Goal: Browse casually: Explore the website without a specific task or goal

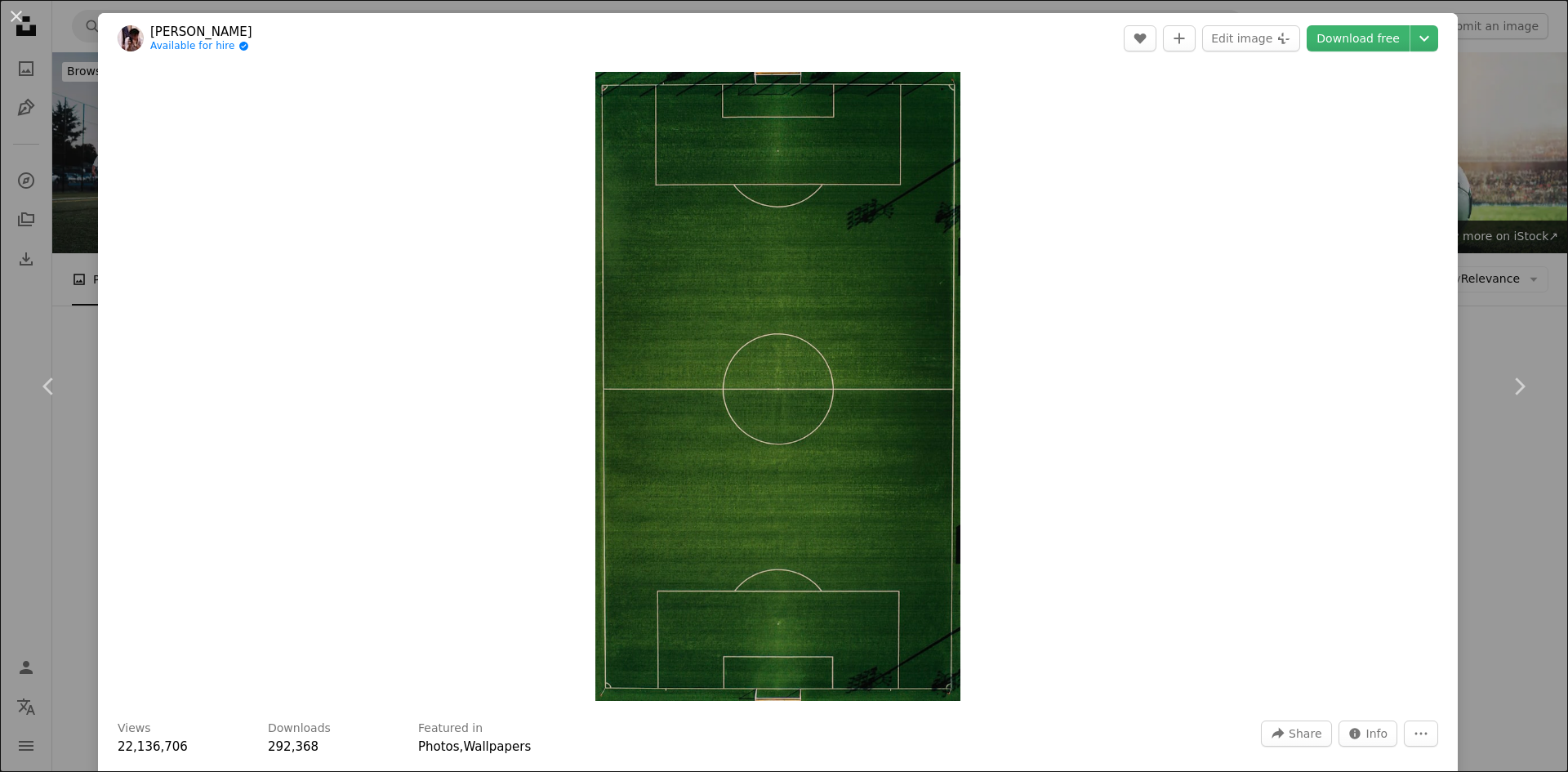
scroll to position [1846, 0]
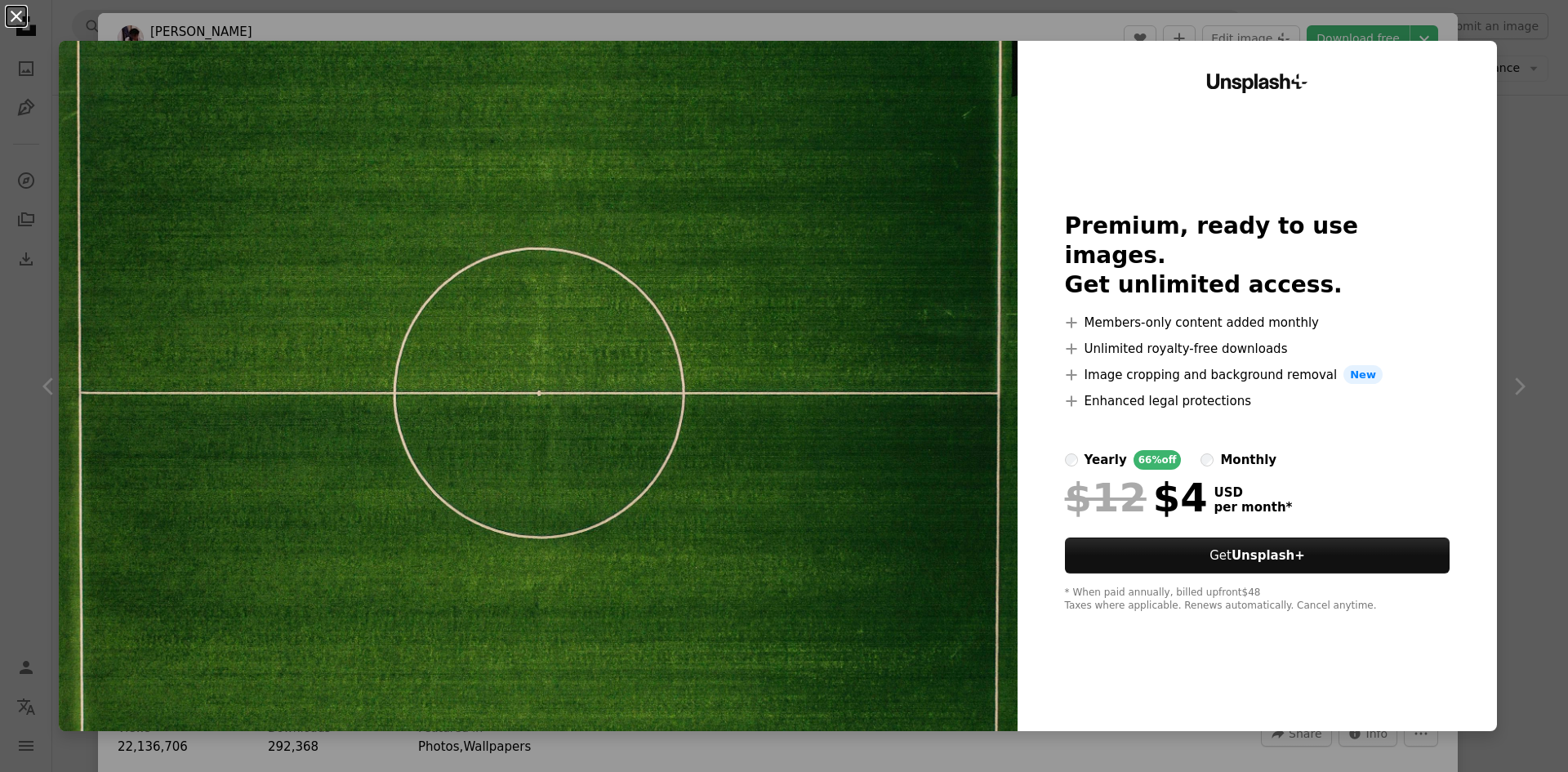
click at [25, 14] on button "An X shape" at bounding box center [16, 16] width 20 height 20
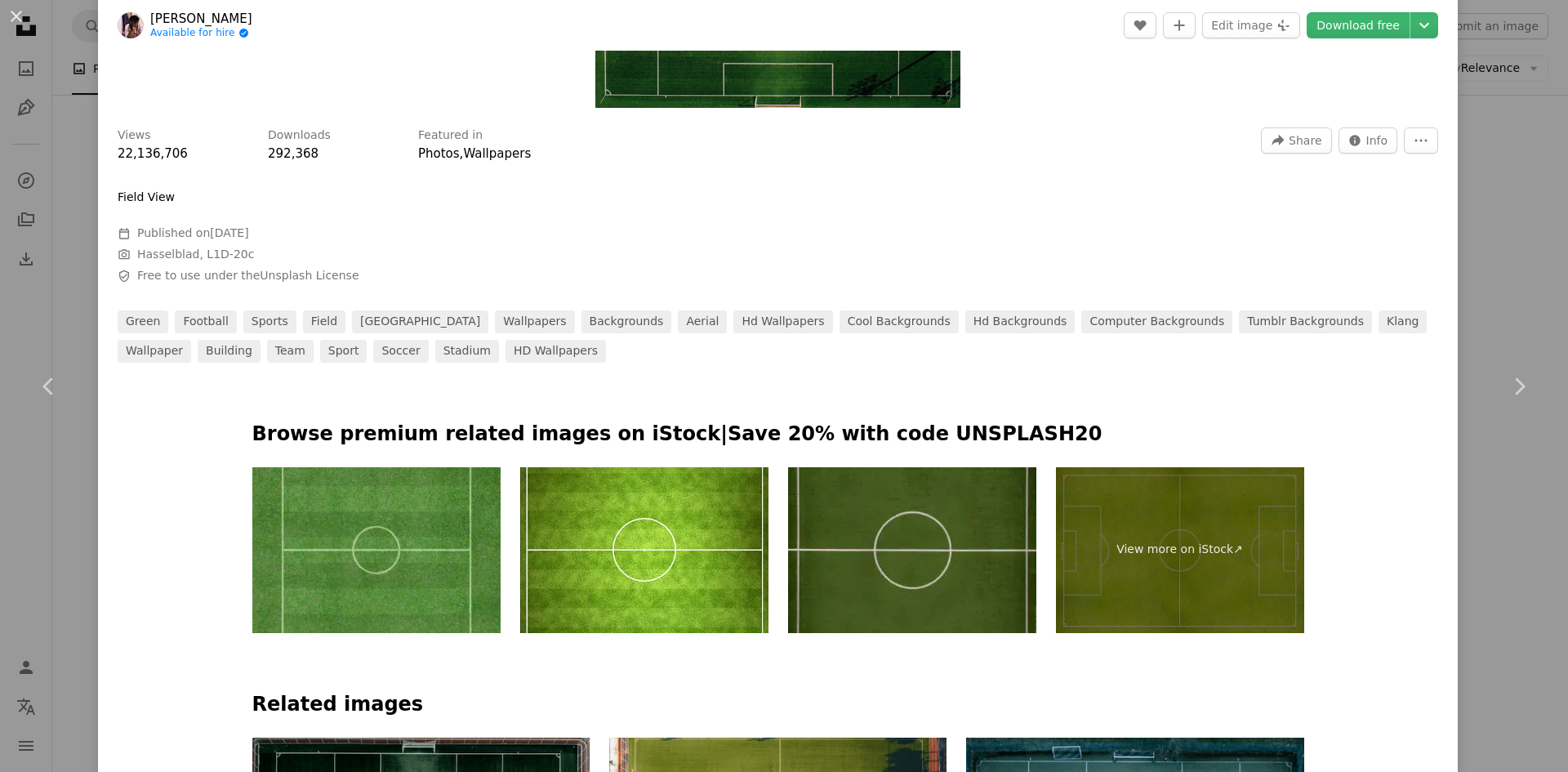
scroll to position [245, 0]
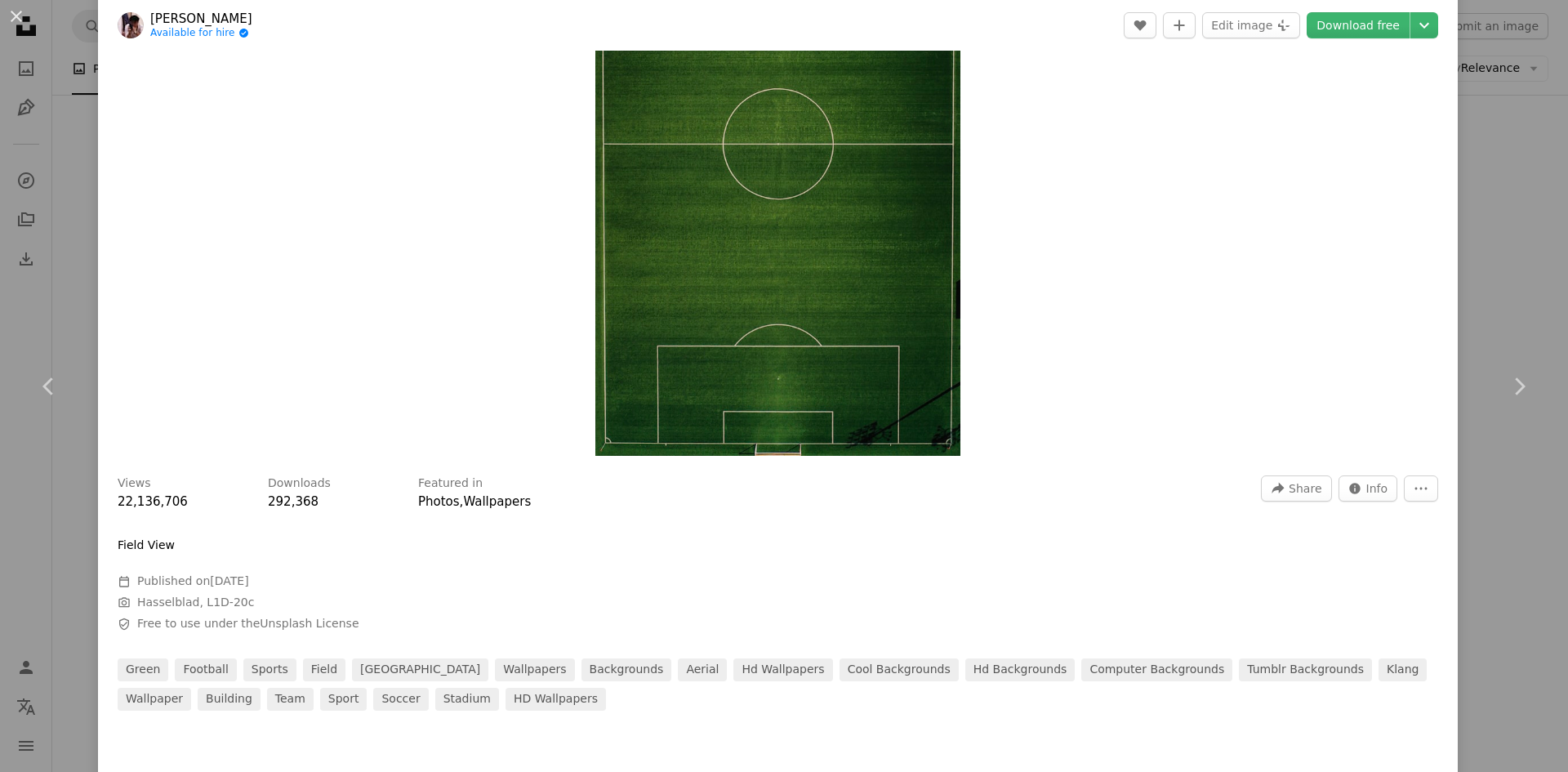
click at [730, 304] on img "Zoom in on this image" at bounding box center [778, 141] width 366 height 628
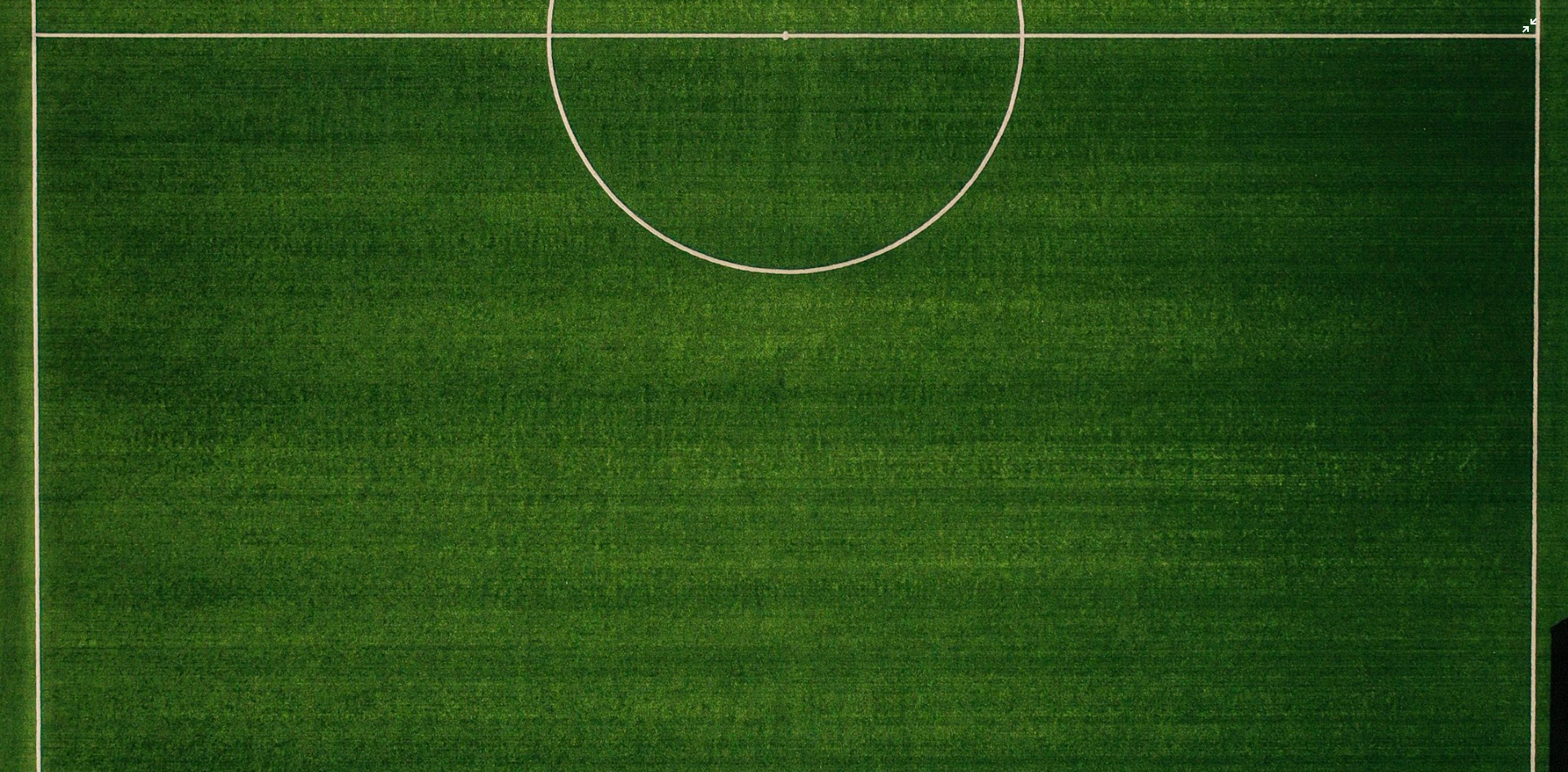
scroll to position [1677, 0]
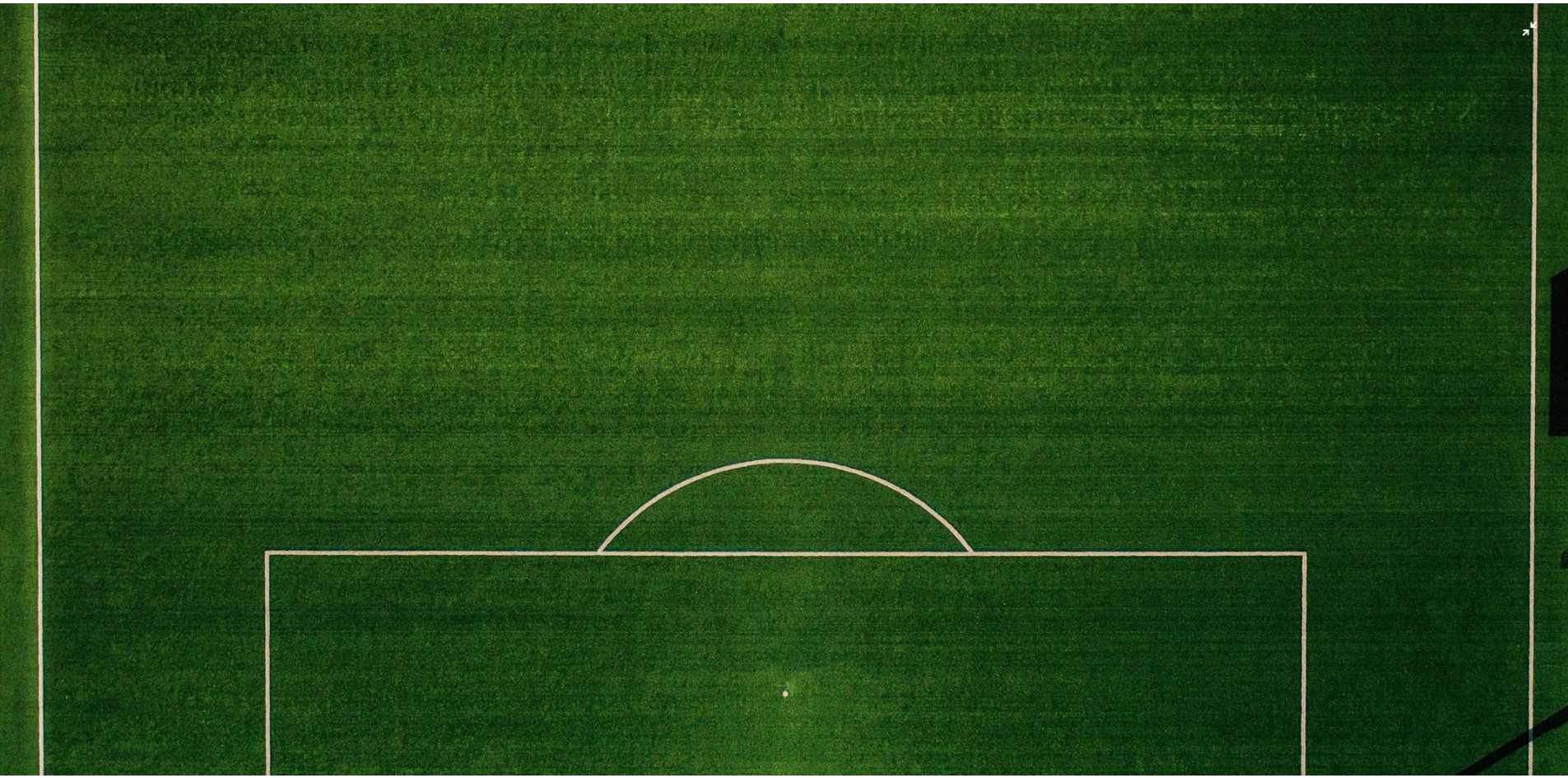
scroll to position [72, 0]
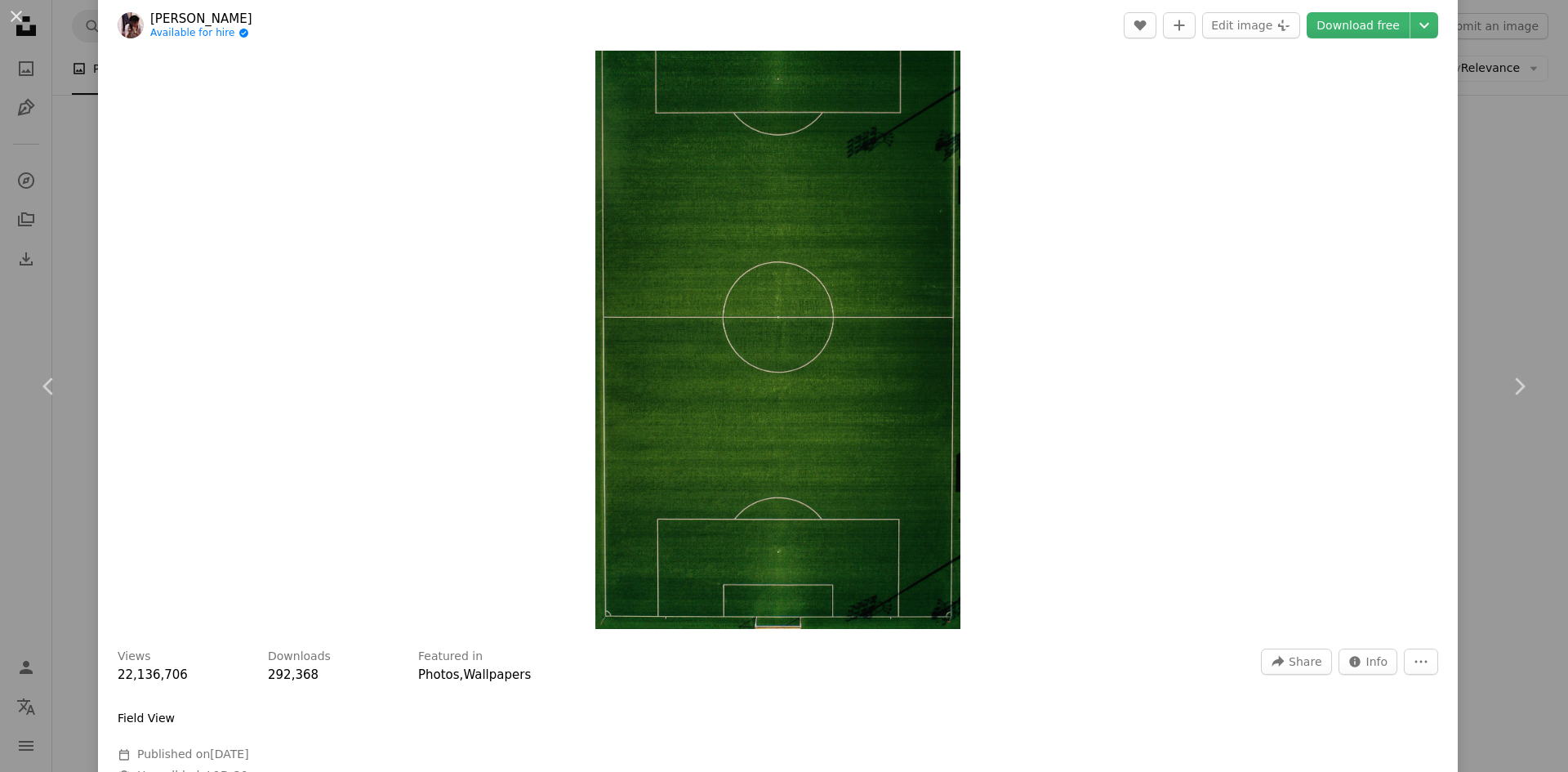
click at [1526, 158] on div "An X shape Chevron left Chevron right [PERSON_NAME] Available for hire A checkm…" at bounding box center [784, 386] width 1568 height 772
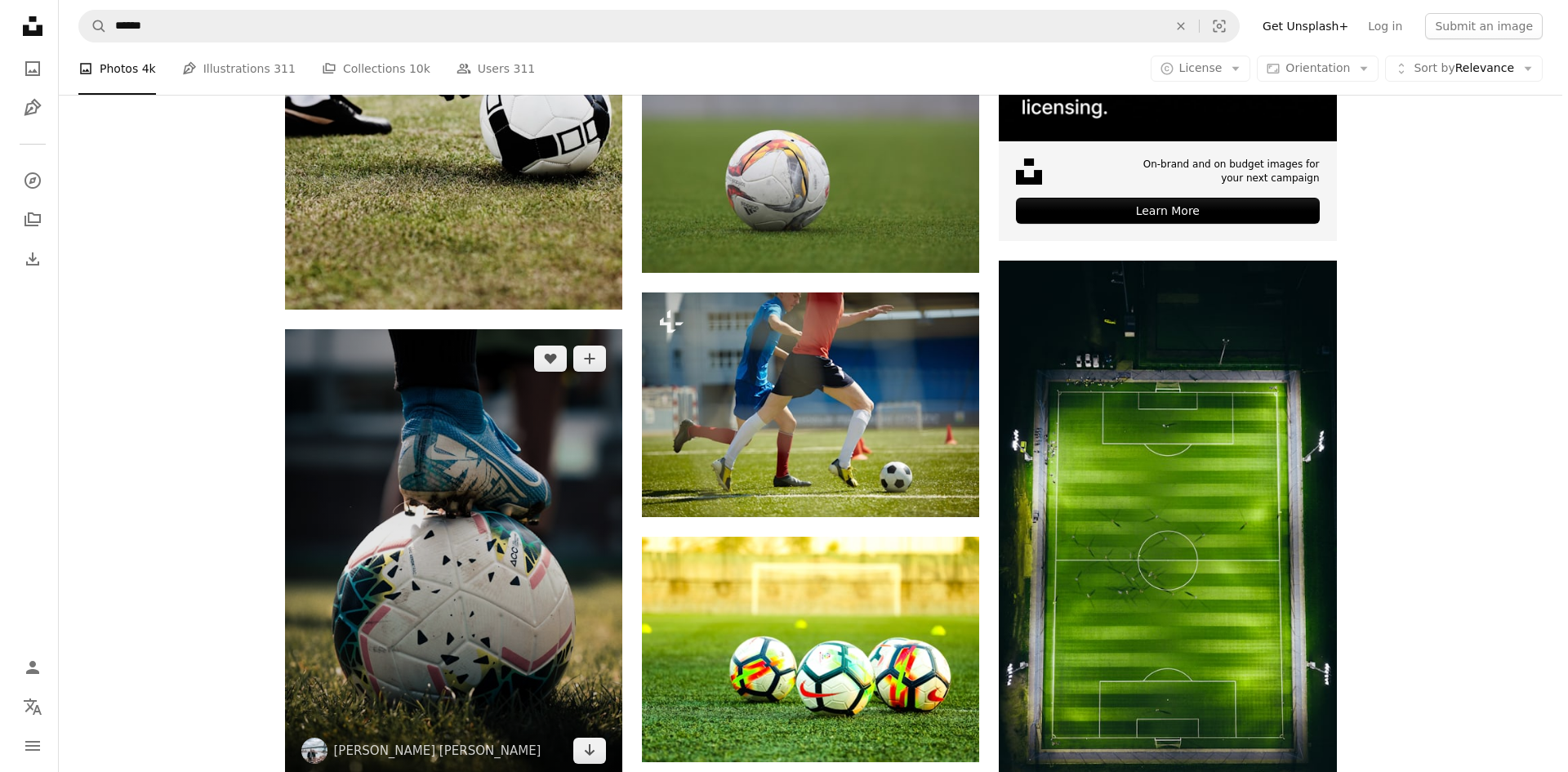
scroll to position [948, 0]
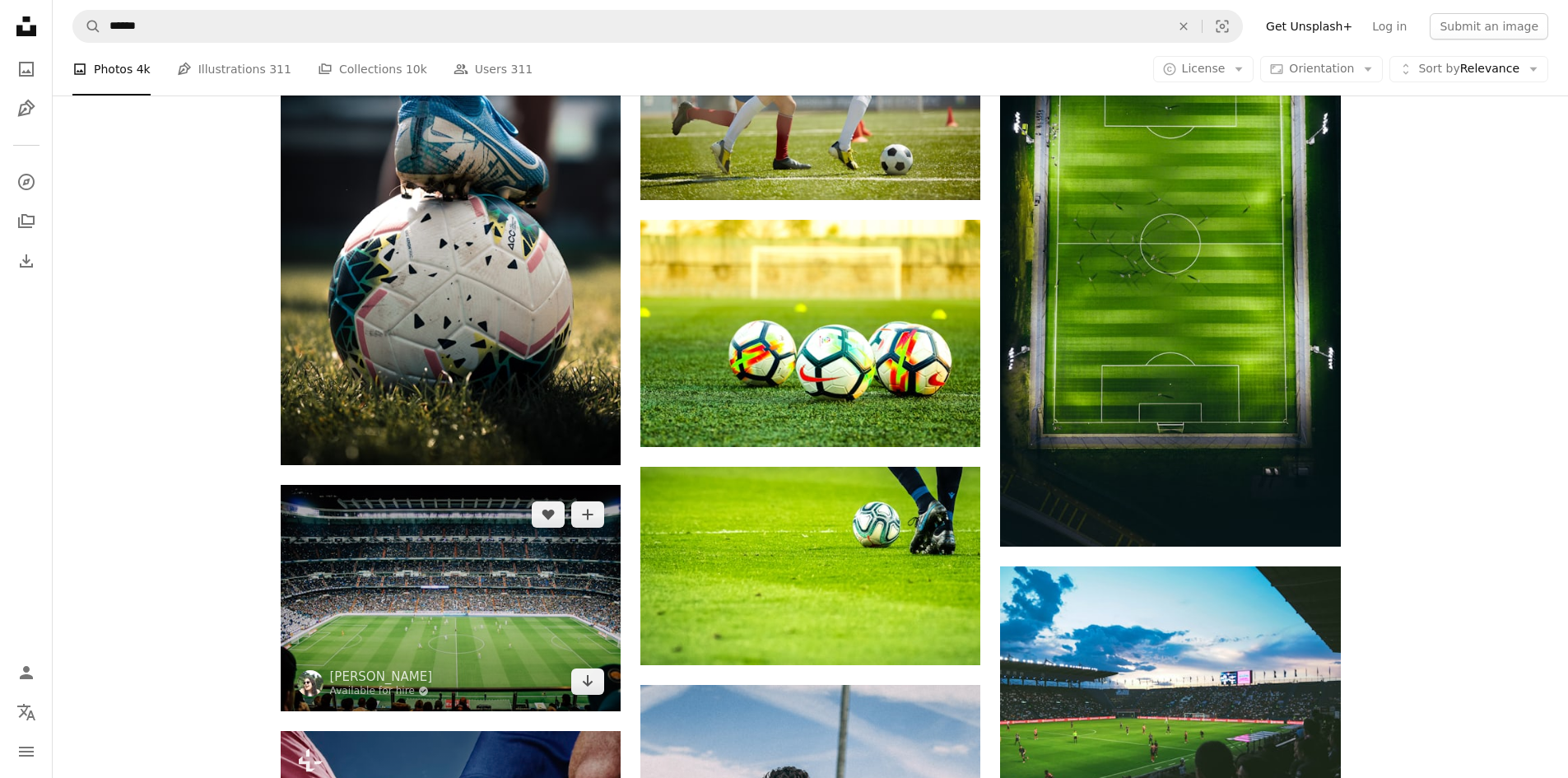
click at [487, 493] on img at bounding box center [451, 597] width 340 height 226
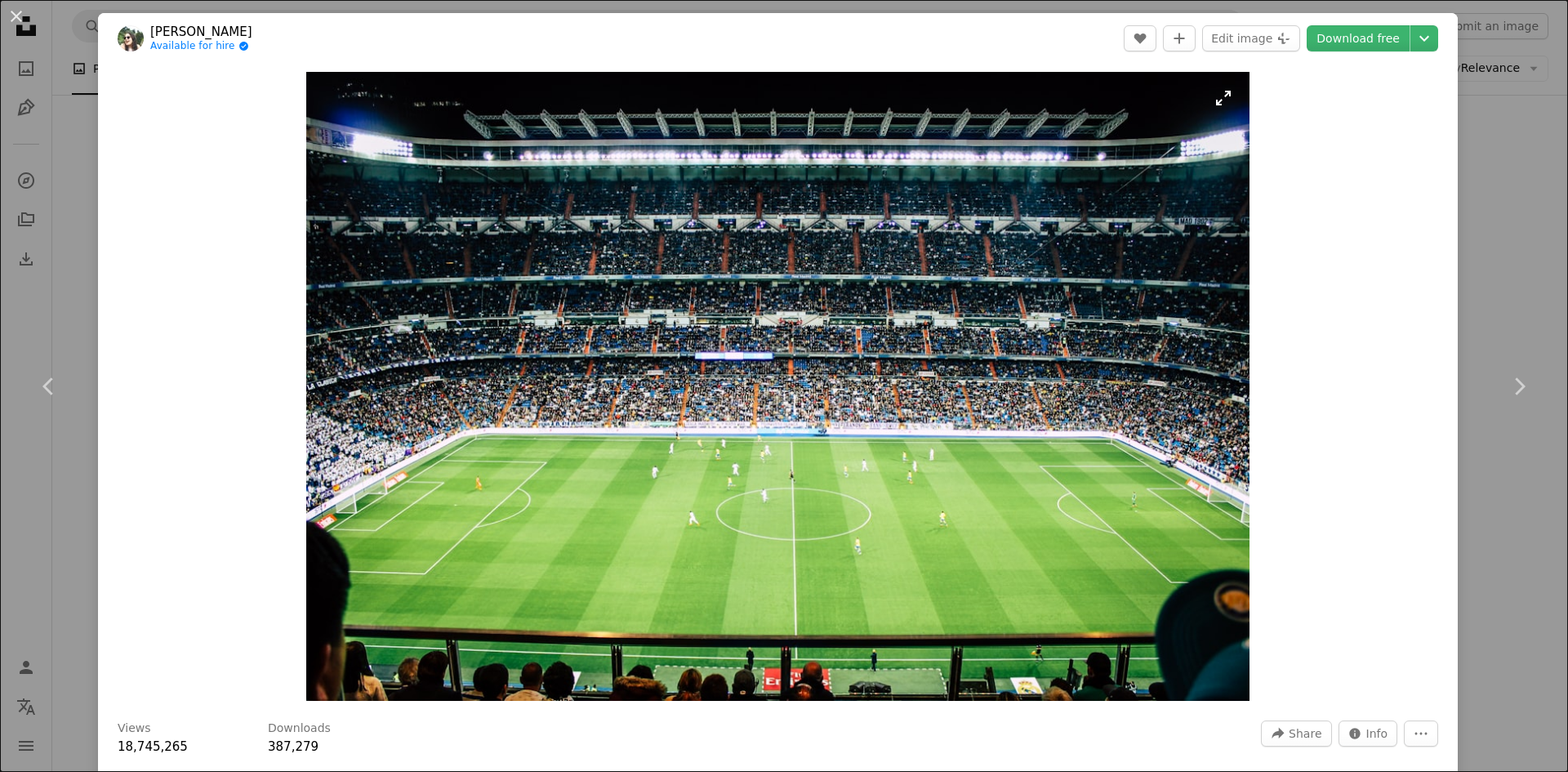
click at [789, 441] on img "Zoom in on this image" at bounding box center [778, 386] width 944 height 628
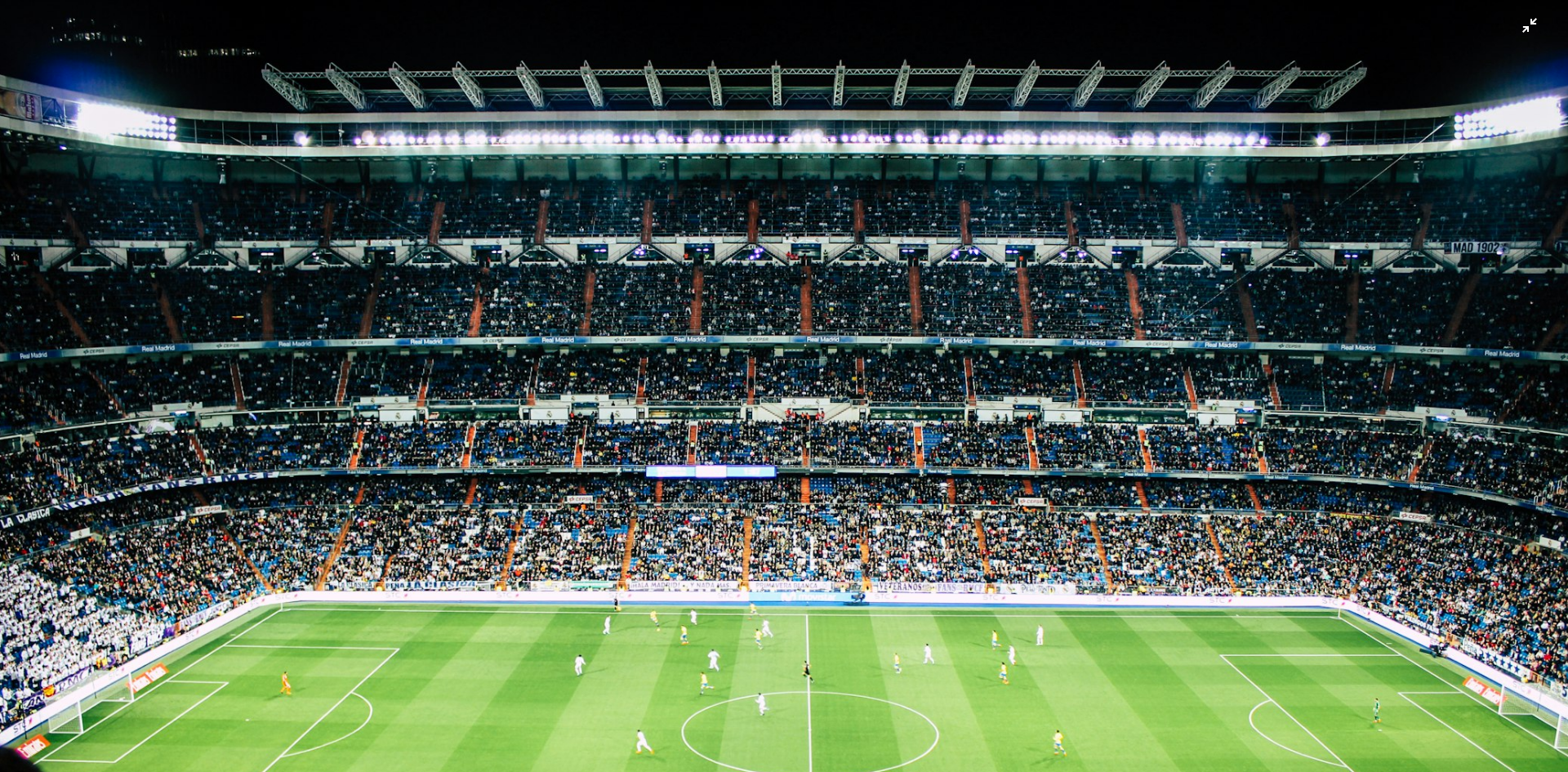
scroll to position [129, 0]
